Goal: Information Seeking & Learning: Find specific fact

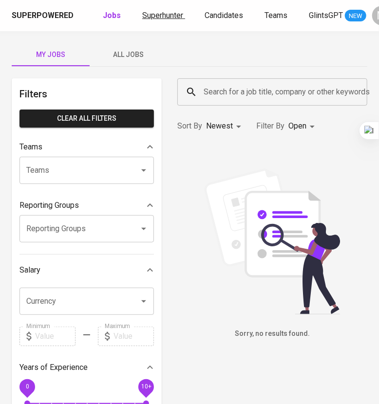
click at [163, 13] on span "Superhunter" at bounding box center [162, 15] width 41 height 9
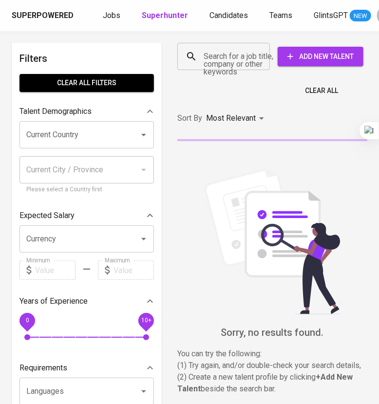
click at [234, 63] on input "Search for a job title, company or other keywords" at bounding box center [226, 56] width 50 height 19
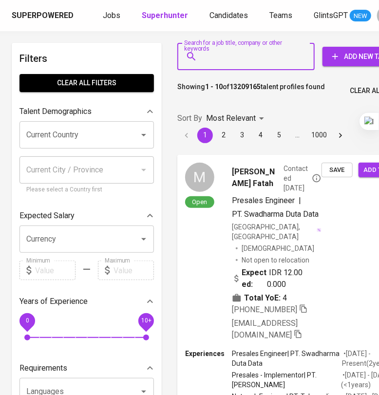
paste input "[EMAIL_ADDRESS][DOMAIN_NAME]"
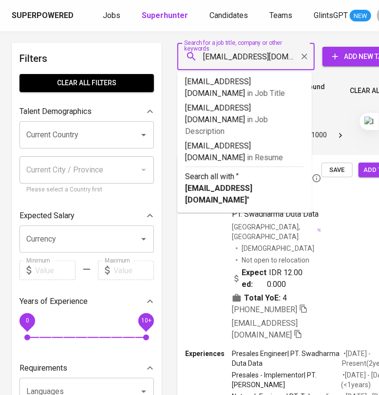
type input "[EMAIL_ADDRESS][DOMAIN_NAME]"
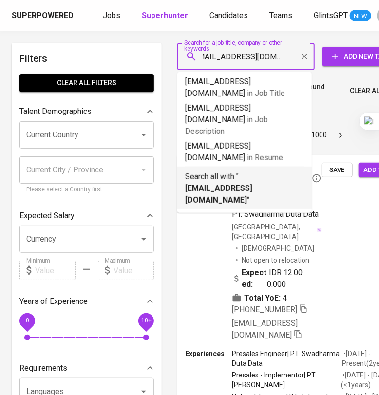
click at [252, 184] on b "[EMAIL_ADDRESS][DOMAIN_NAME]" at bounding box center [218, 194] width 67 height 21
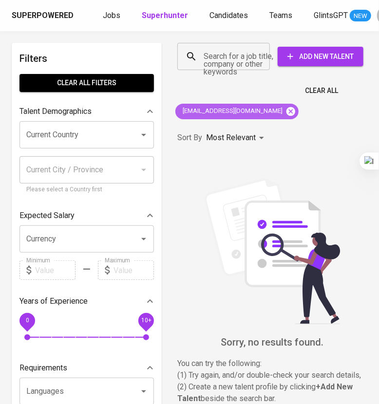
click at [285, 110] on icon at bounding box center [290, 111] width 11 height 11
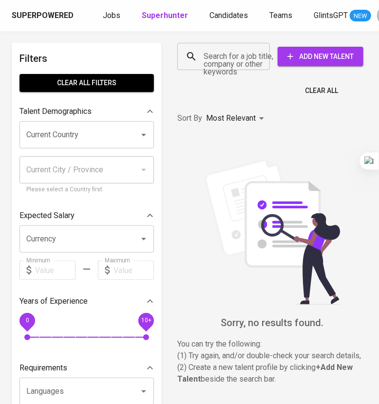
click at [216, 60] on input "Search for a job title, company or other keywords" at bounding box center [226, 56] width 50 height 19
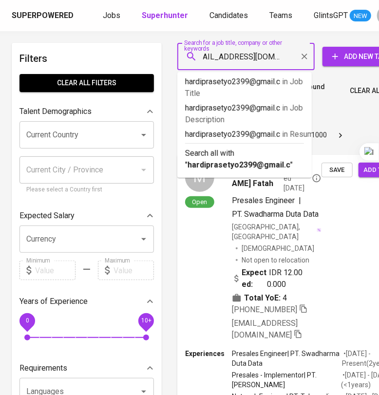
type input "[EMAIL_ADDRESS][DOMAIN_NAME]"
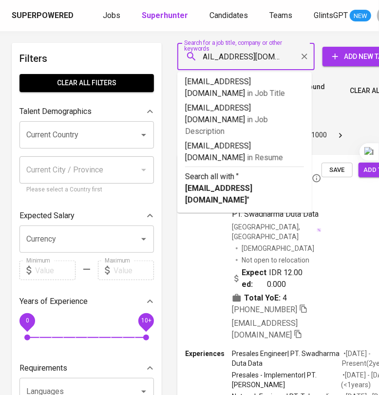
scroll to position [0, 20]
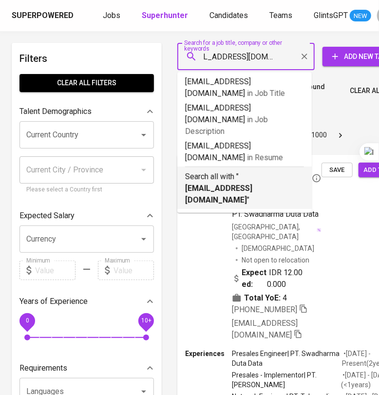
click at [251, 171] on p "Search all with " [EMAIL_ADDRESS][DOMAIN_NAME] "" at bounding box center [244, 188] width 119 height 35
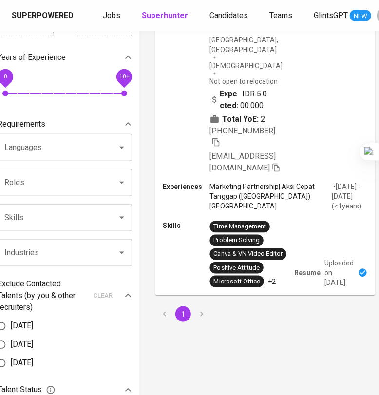
scroll to position [246, 22]
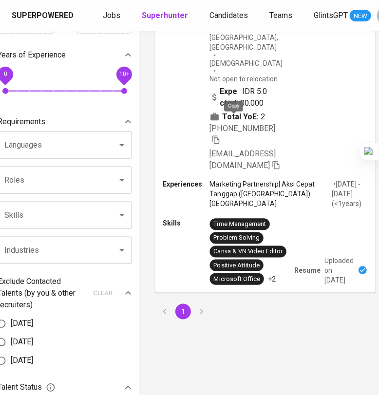
click at [221, 135] on icon "button" at bounding box center [216, 139] width 9 height 9
click at [305, 119] on div "Hardi Prasetyo Marketing Partnership | Aksi Cepat Tanggap ([GEOGRAPHIC_DATA]) K…" at bounding box center [265, 45] width 220 height 268
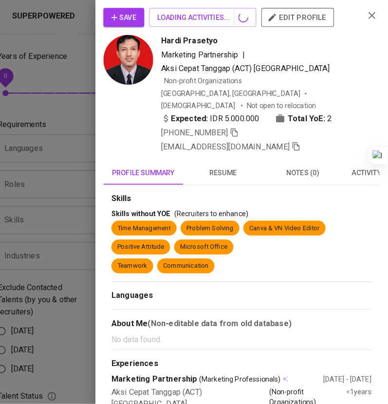
scroll to position [246, 12]
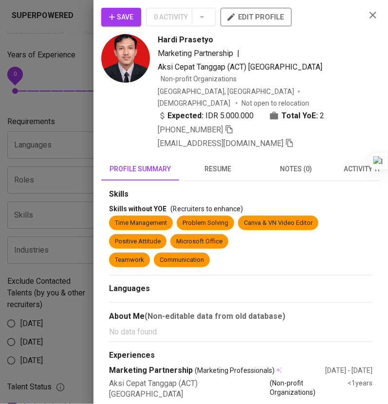
click at [218, 163] on span "resume" at bounding box center [218, 169] width 66 height 12
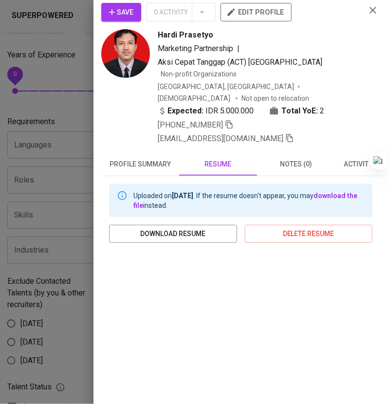
scroll to position [0, 0]
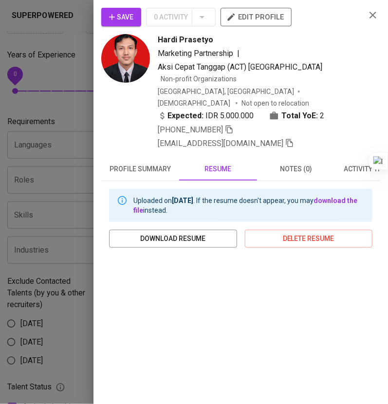
click at [156, 163] on span "profile summary" at bounding box center [140, 169] width 66 height 12
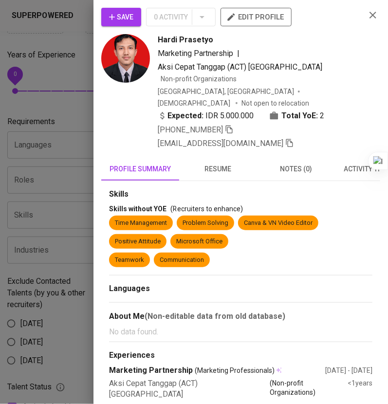
click at [370, 16] on icon "button" at bounding box center [373, 15] width 7 height 7
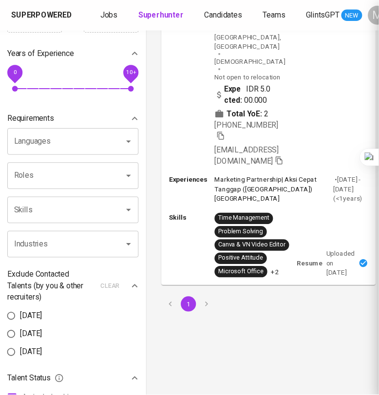
scroll to position [158, 12]
